Goal: Task Accomplishment & Management: Manage account settings

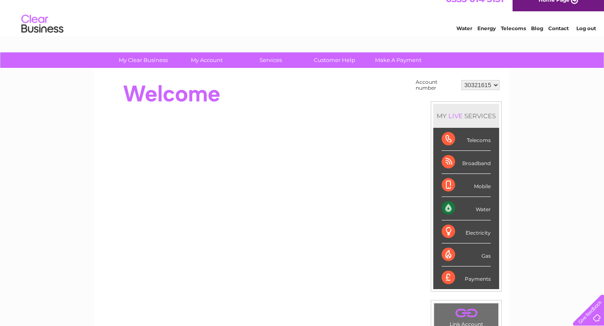
scroll to position [8, 0]
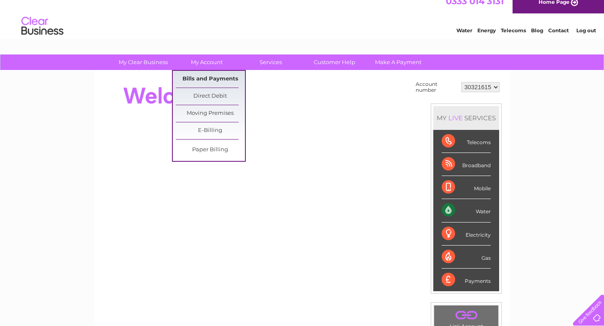
click at [212, 81] on link "Bills and Payments" at bounding box center [210, 79] width 69 height 17
click at [211, 78] on link "Bills and Payments" at bounding box center [210, 79] width 69 height 17
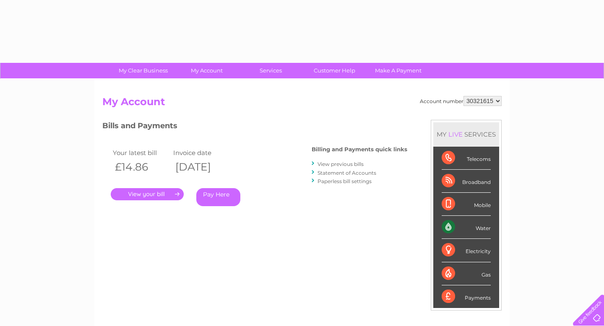
click at [297, 242] on div "Account number 30321615 My Account MY LIVE SERVICES Telecoms Broadband Mobile W…" at bounding box center [301, 222] width 399 height 252
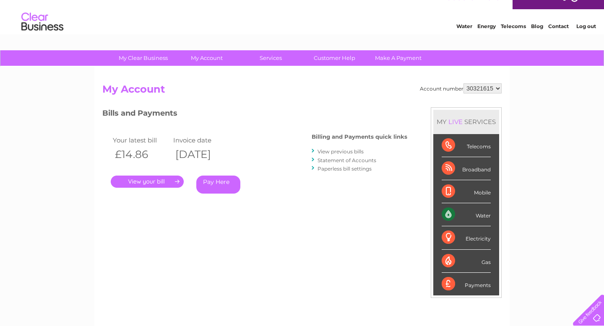
click at [330, 151] on link "View previous bills" at bounding box center [340, 151] width 46 height 6
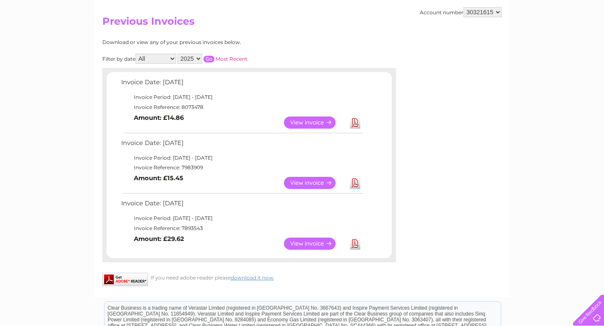
scroll to position [82, 0]
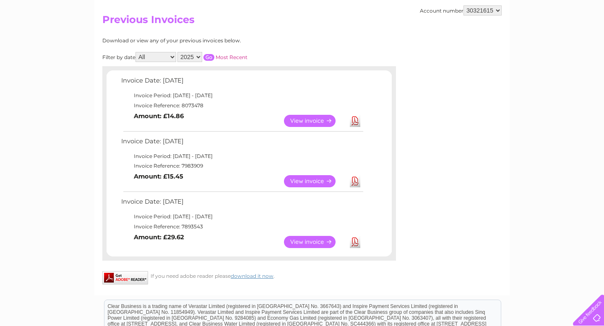
click at [309, 41] on div "Download or view any of your previous invoices below." at bounding box center [212, 41] width 220 height 6
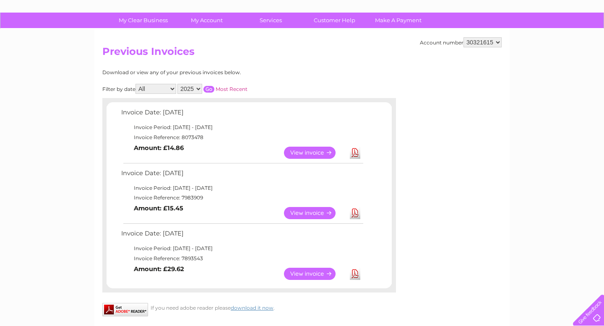
scroll to position [0, 0]
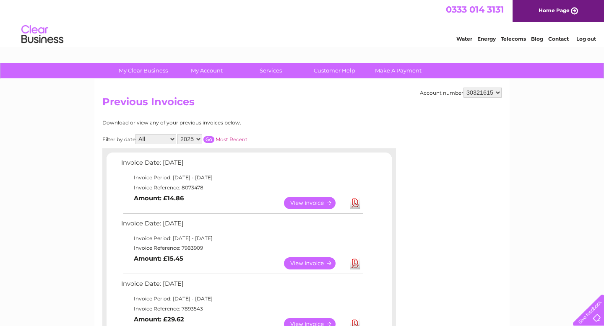
click at [314, 115] on div "Account number 30321615 Previous Invoices Download or view any of your previous…" at bounding box center [301, 228] width 415 height 299
